Goal: Task Accomplishment & Management: Use online tool/utility

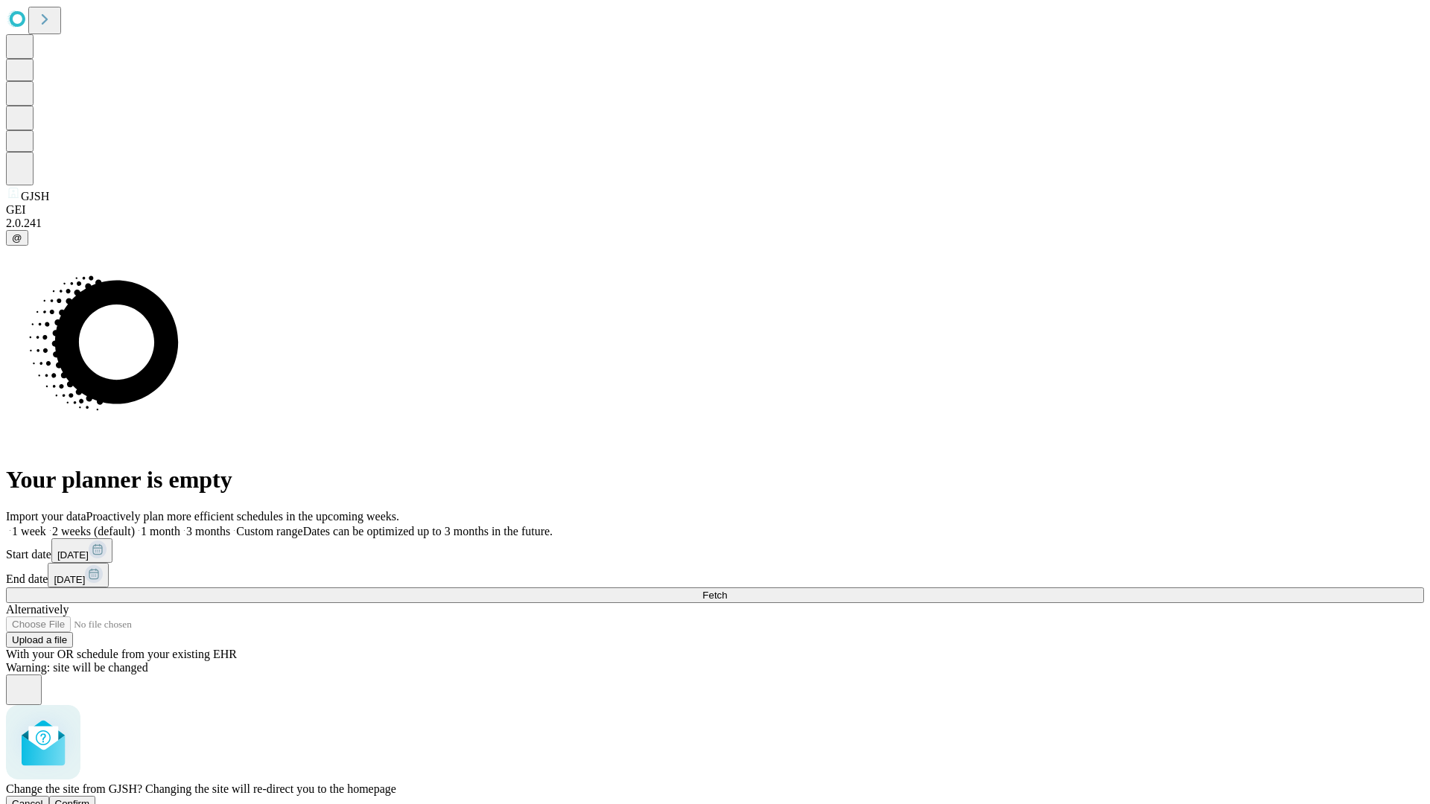
click at [90, 798] on span "Confirm" at bounding box center [72, 803] width 35 height 11
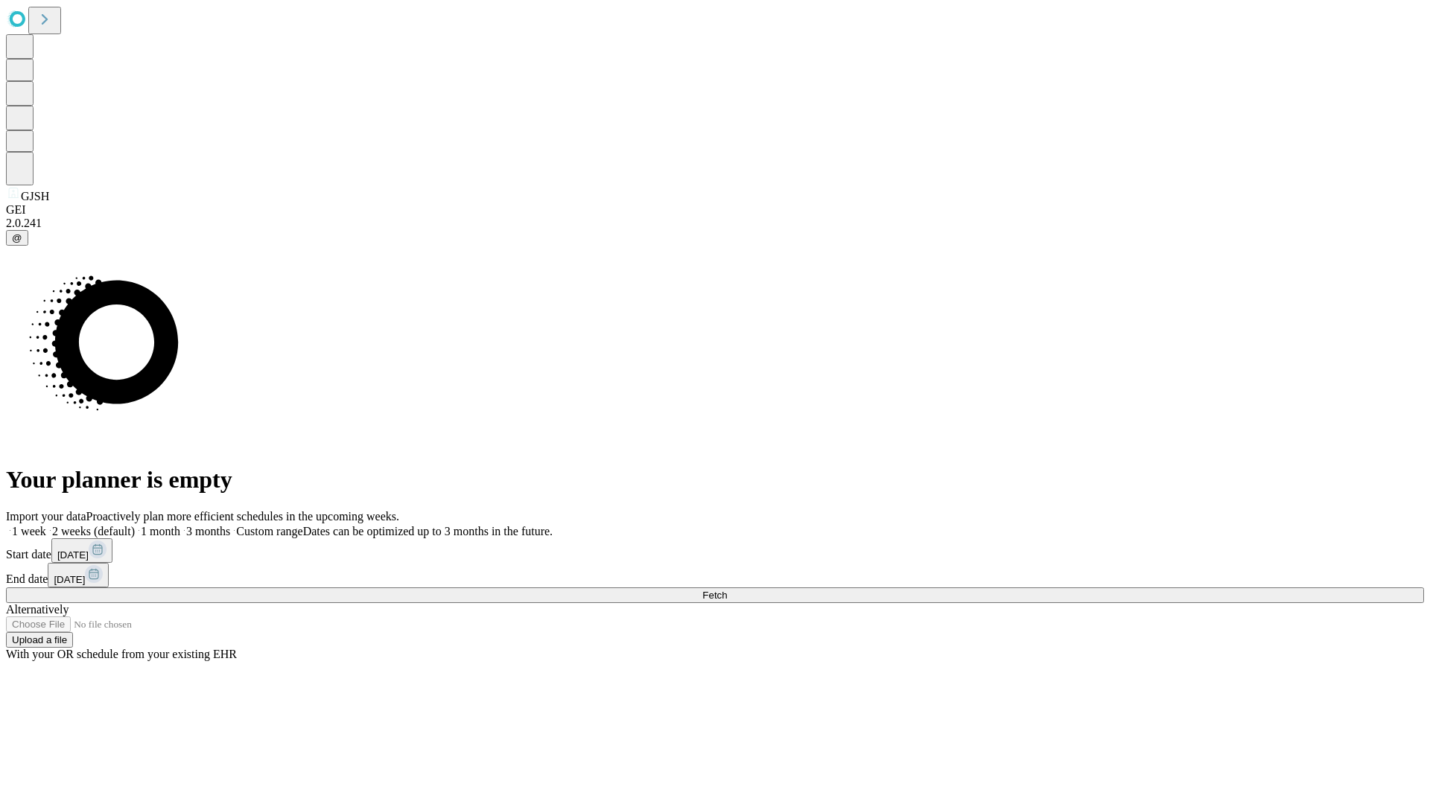
click at [180, 525] on label "1 month" at bounding box center [157, 531] width 45 height 13
click at [727, 590] on span "Fetch" at bounding box center [714, 595] width 25 height 11
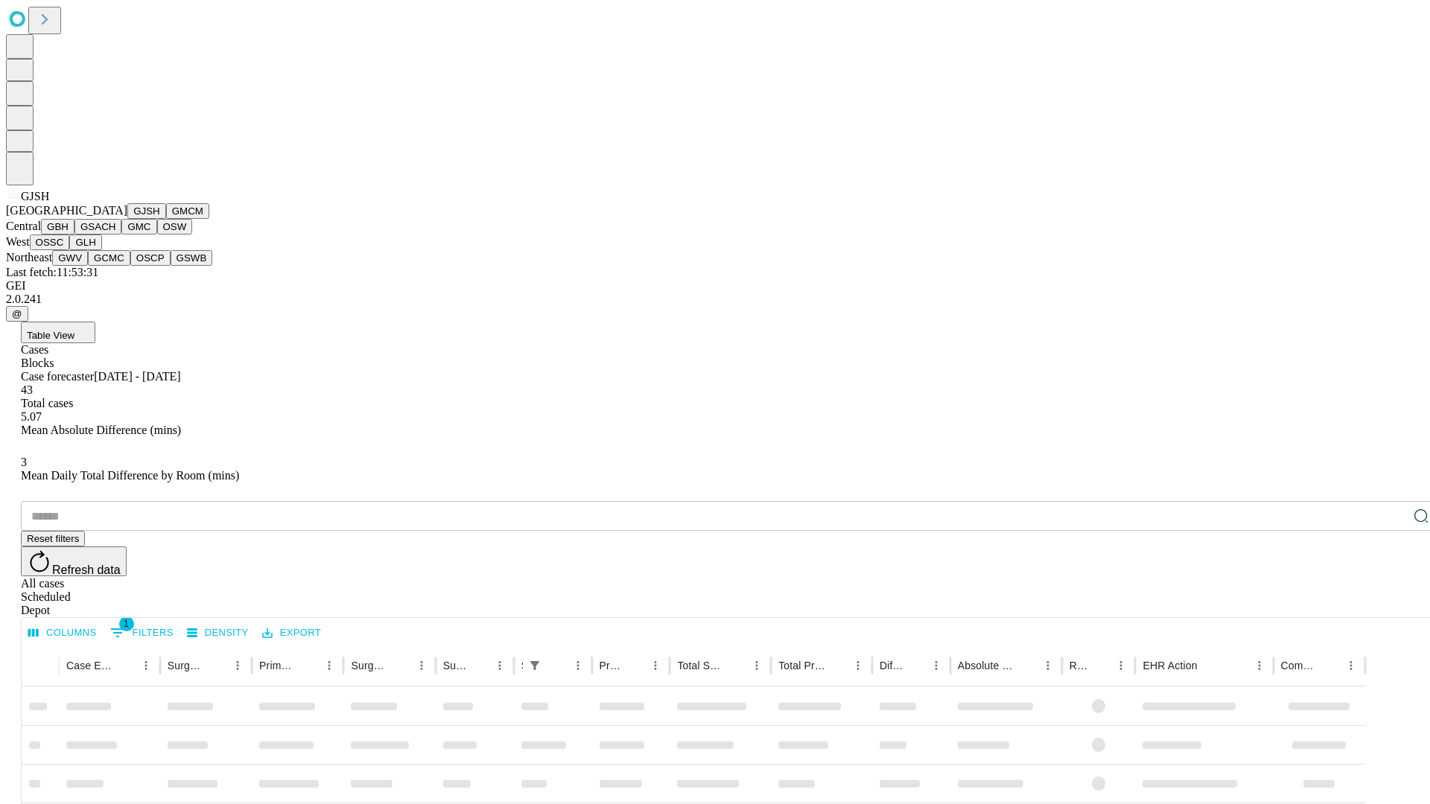
click at [166, 219] on button "GMCM" at bounding box center [187, 211] width 43 height 16
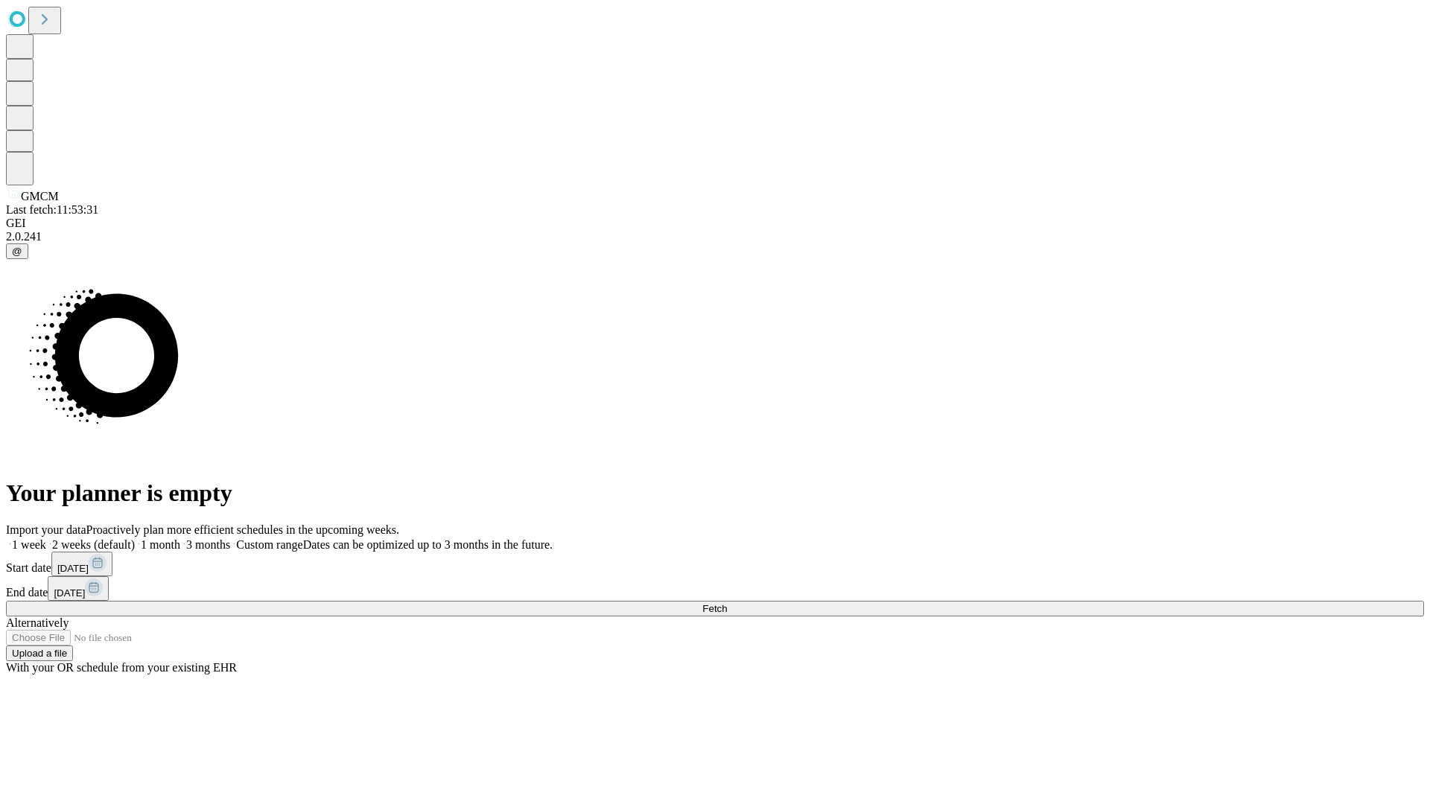
click at [180, 538] on label "1 month" at bounding box center [157, 544] width 45 height 13
click at [727, 603] on span "Fetch" at bounding box center [714, 608] width 25 height 11
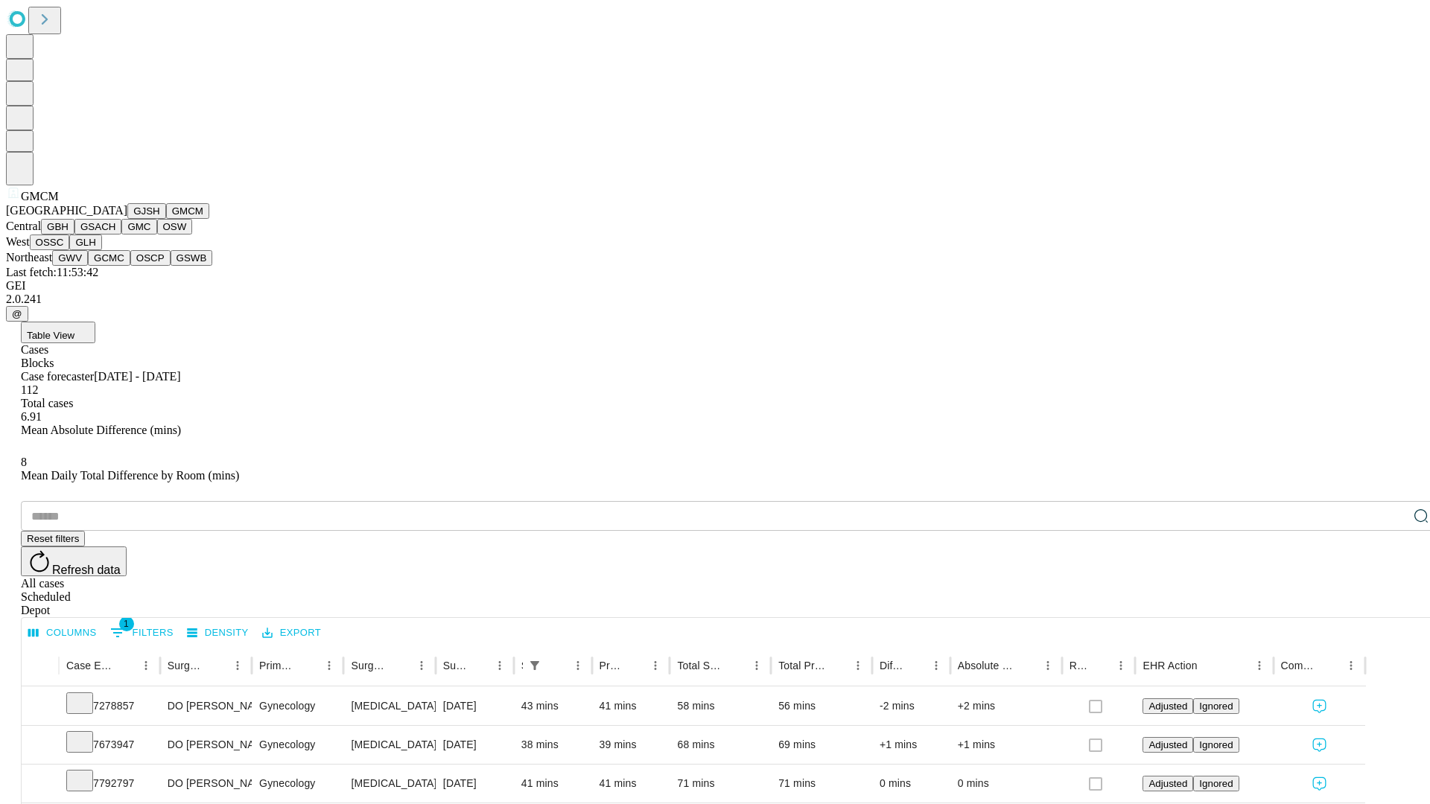
click at [74, 235] on button "GBH" at bounding box center [58, 227] width 34 height 16
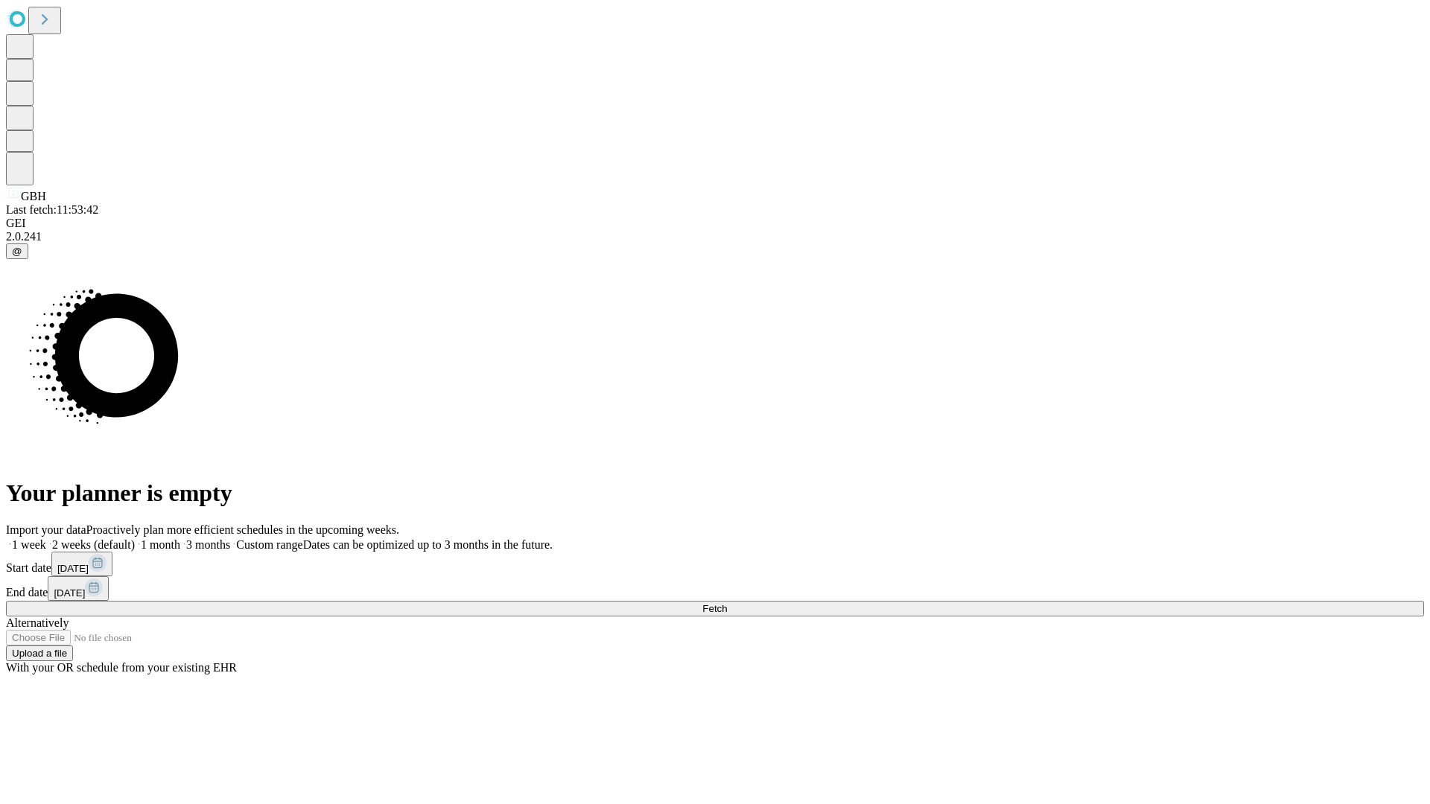
click at [180, 538] on label "1 month" at bounding box center [157, 544] width 45 height 13
click at [727, 603] on span "Fetch" at bounding box center [714, 608] width 25 height 11
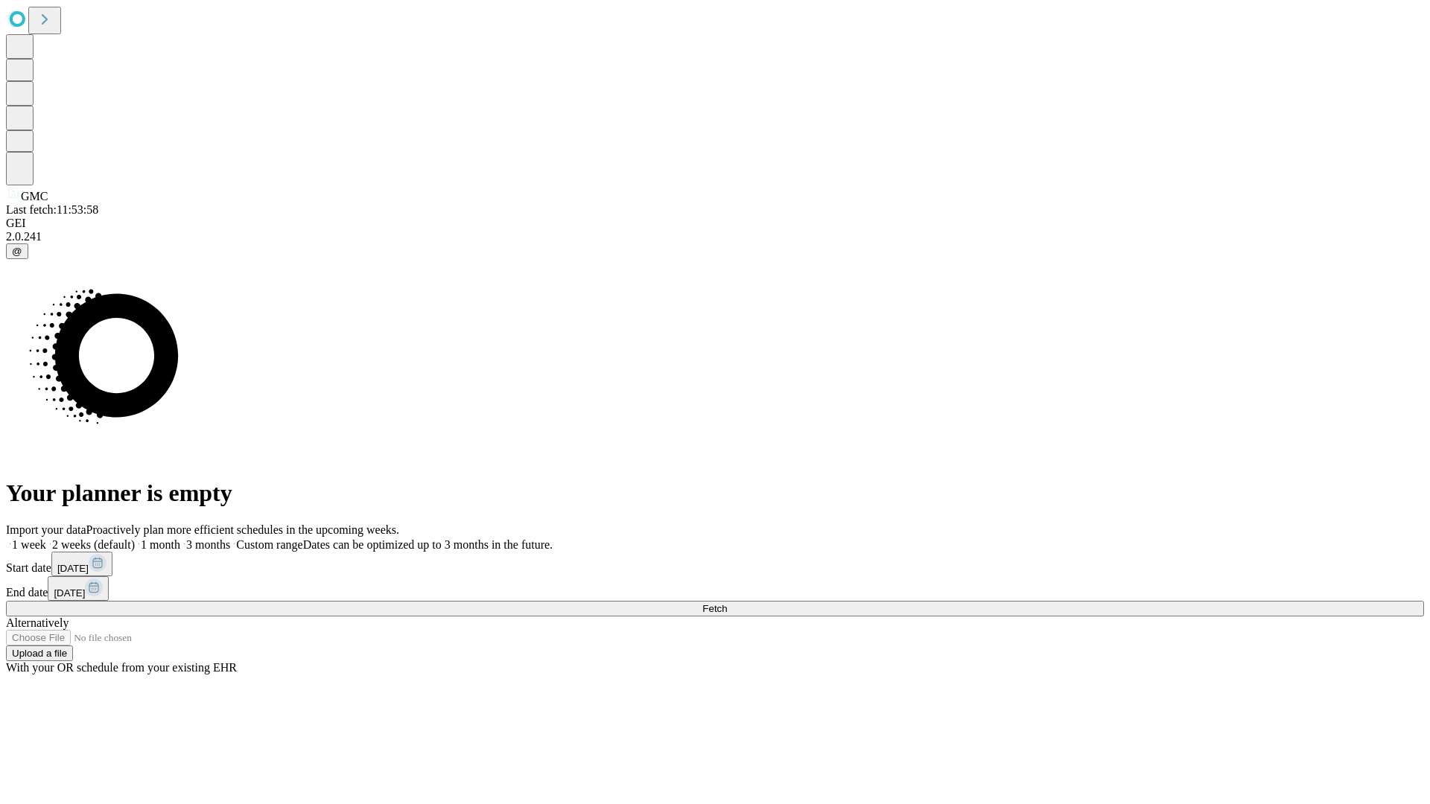
click at [180, 538] on label "1 month" at bounding box center [157, 544] width 45 height 13
click at [727, 603] on span "Fetch" at bounding box center [714, 608] width 25 height 11
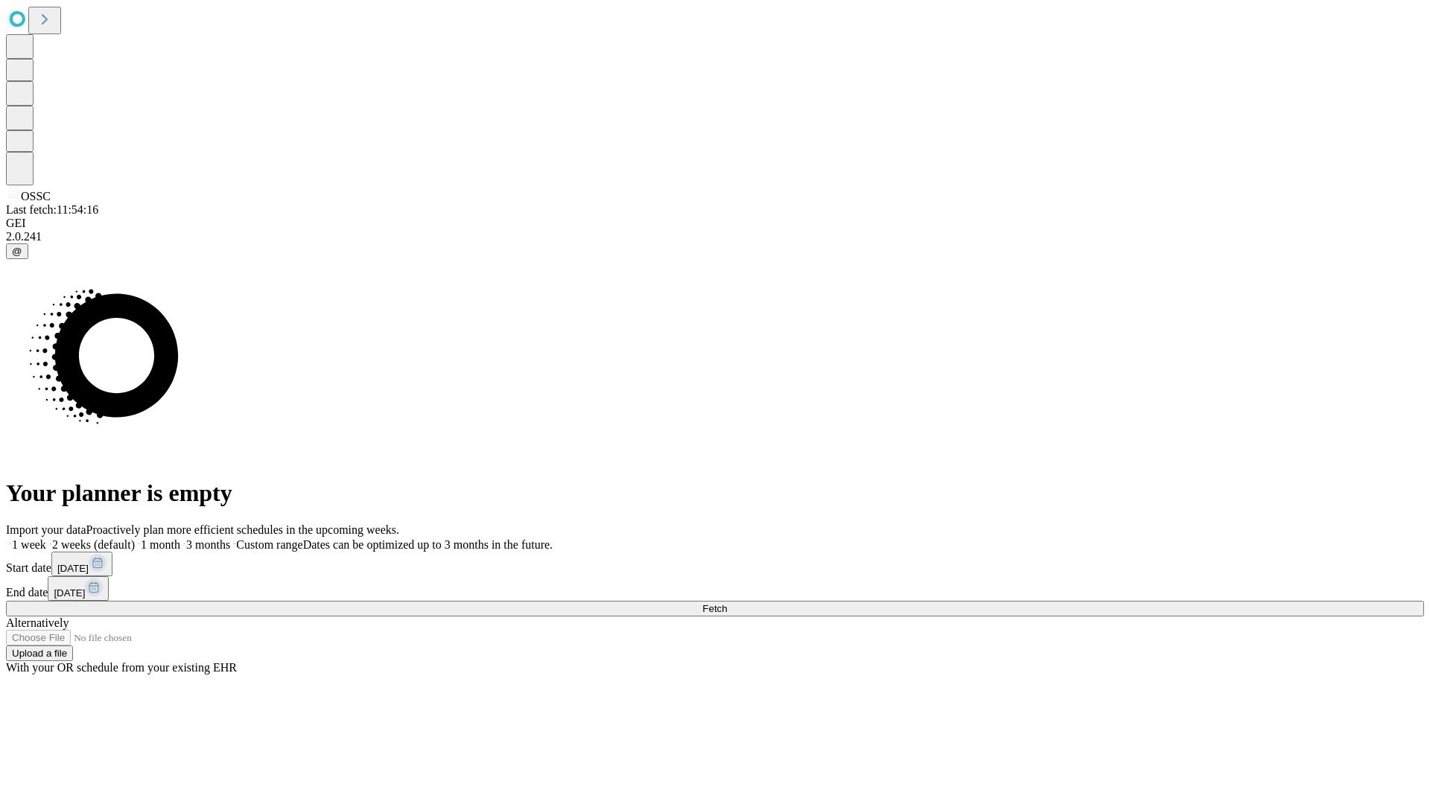
click at [180, 538] on label "1 month" at bounding box center [157, 544] width 45 height 13
click at [727, 603] on span "Fetch" at bounding box center [714, 608] width 25 height 11
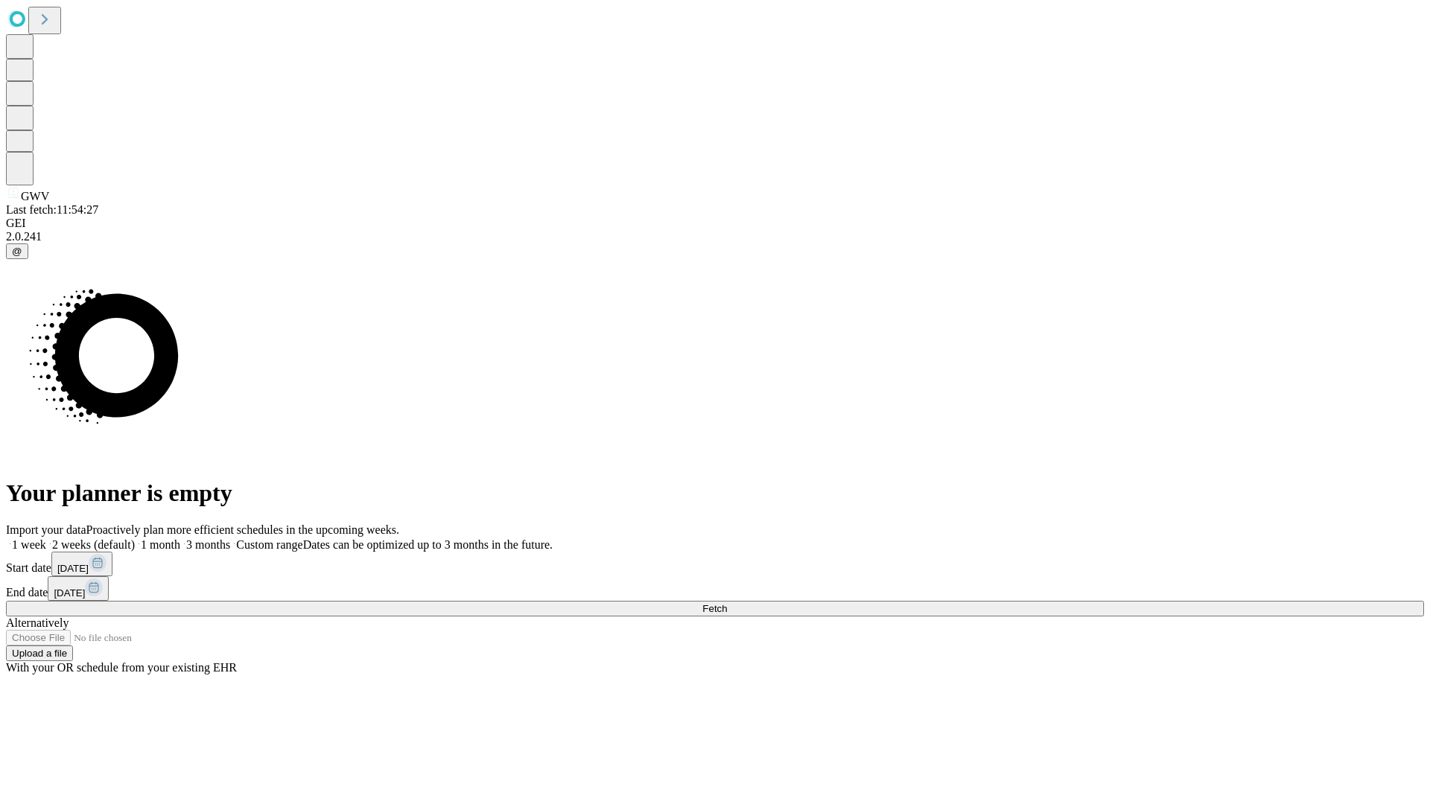
click at [180, 538] on label "1 month" at bounding box center [157, 544] width 45 height 13
click at [727, 603] on span "Fetch" at bounding box center [714, 608] width 25 height 11
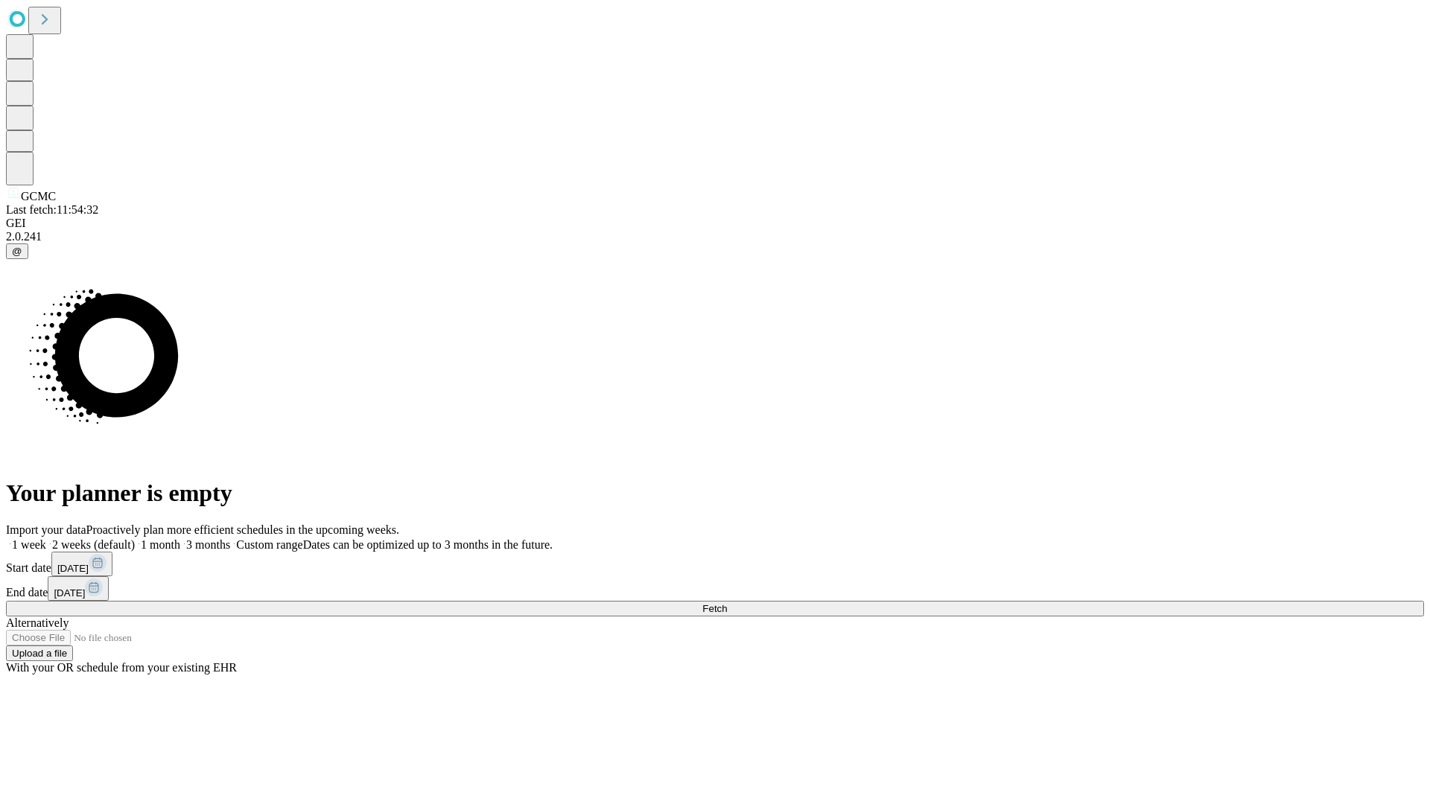
click at [727, 603] on span "Fetch" at bounding box center [714, 608] width 25 height 11
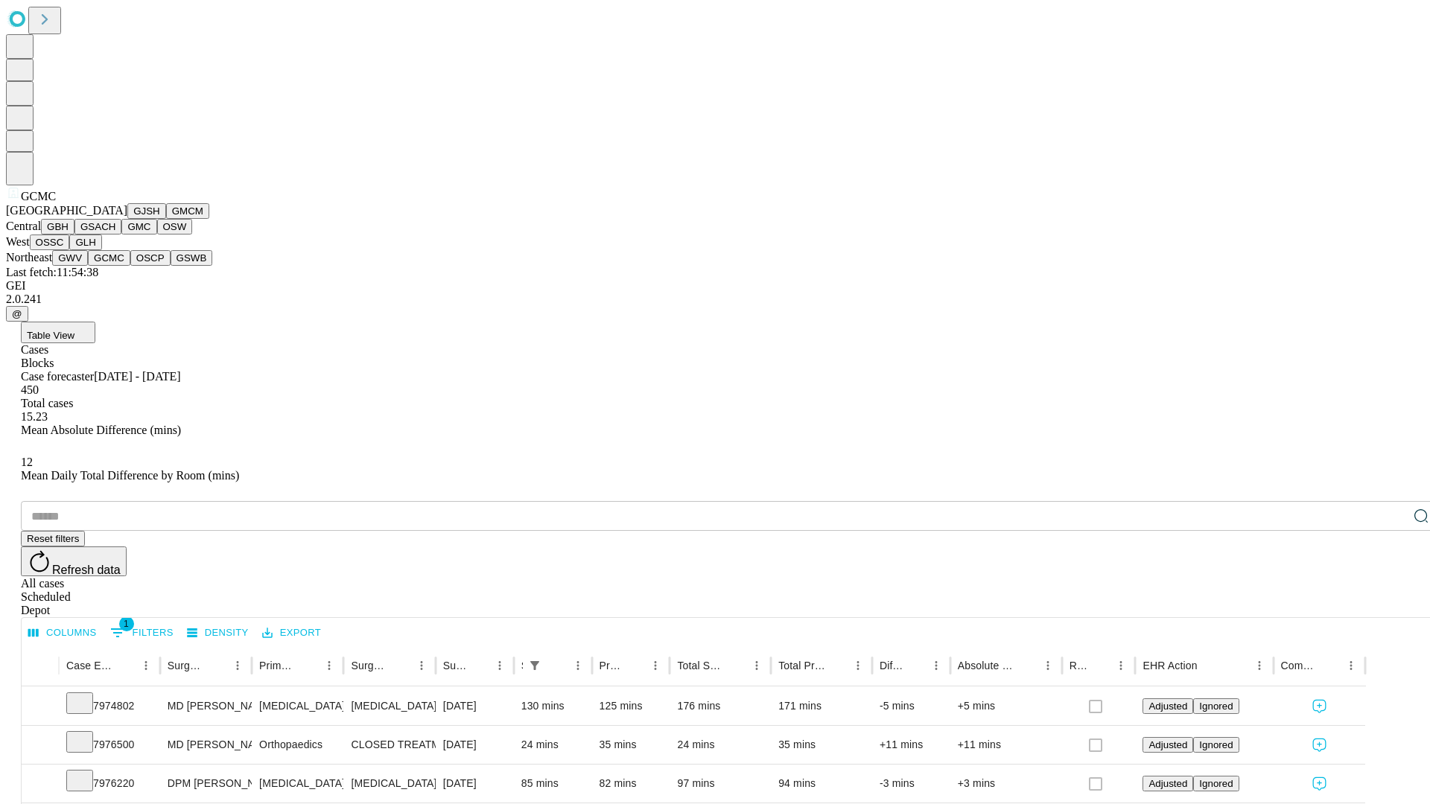
click at [130, 266] on button "OSCP" at bounding box center [150, 258] width 40 height 16
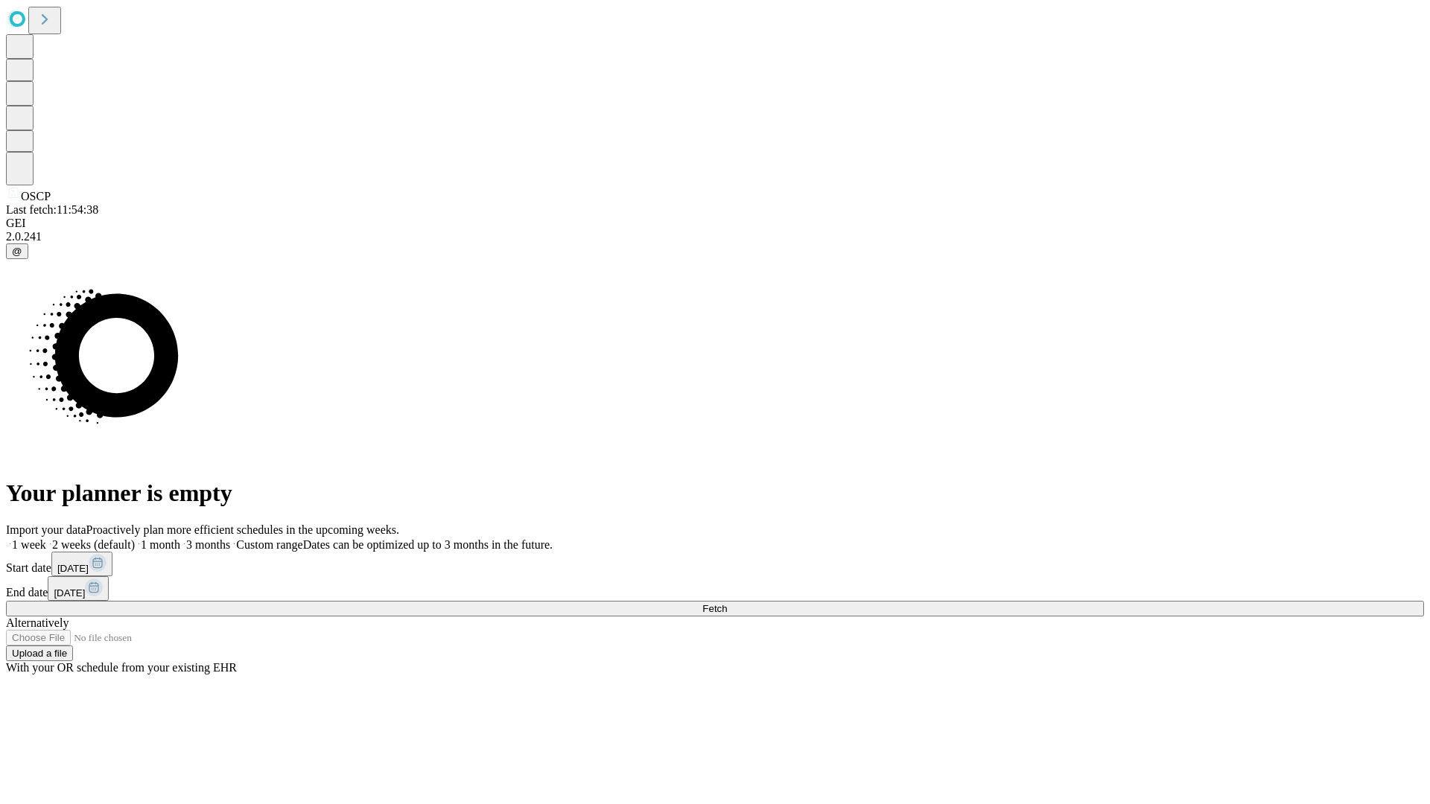
click at [180, 538] on label "1 month" at bounding box center [157, 544] width 45 height 13
click at [727, 603] on span "Fetch" at bounding box center [714, 608] width 25 height 11
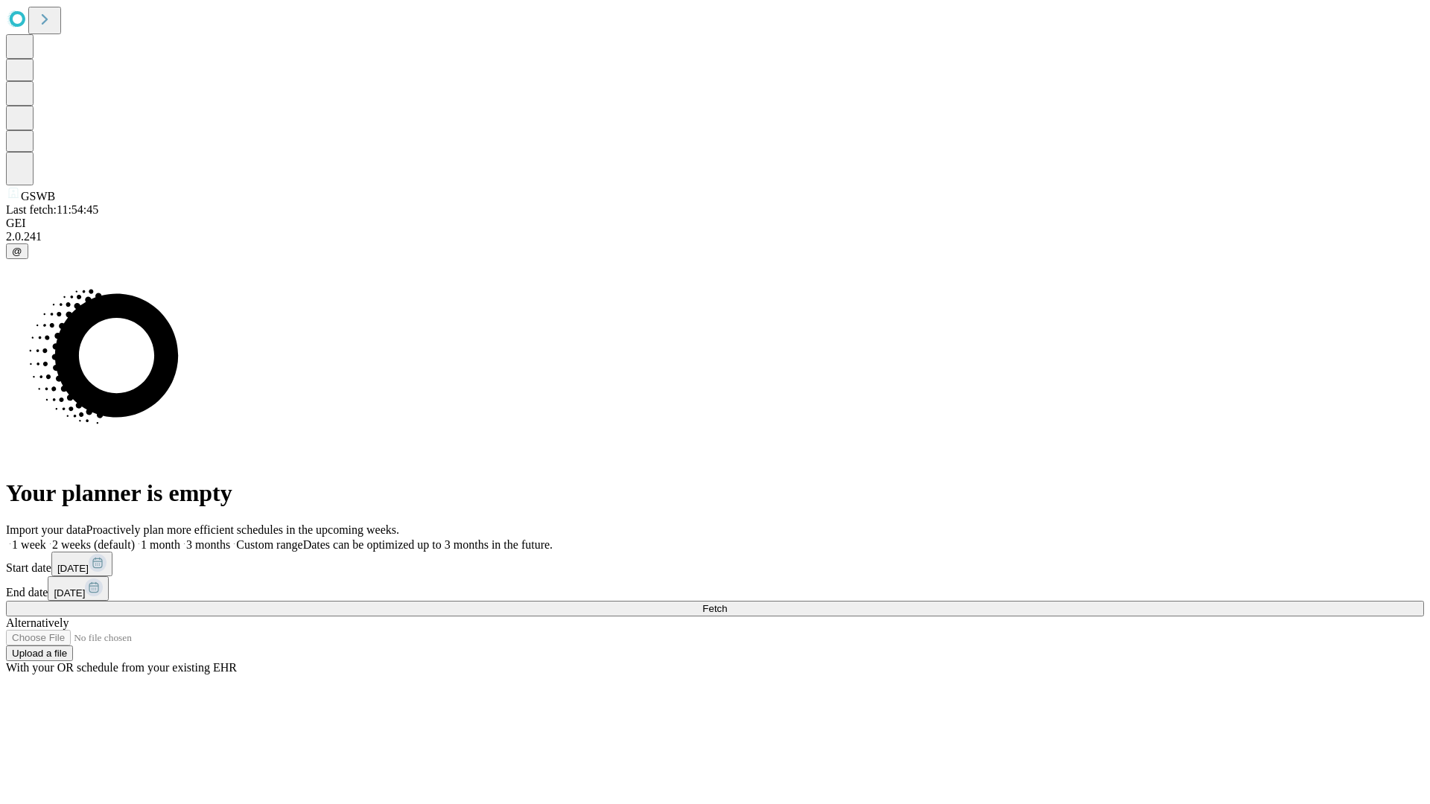
click at [180, 538] on label "1 month" at bounding box center [157, 544] width 45 height 13
click at [727, 603] on span "Fetch" at bounding box center [714, 608] width 25 height 11
